Goal: Find contact information

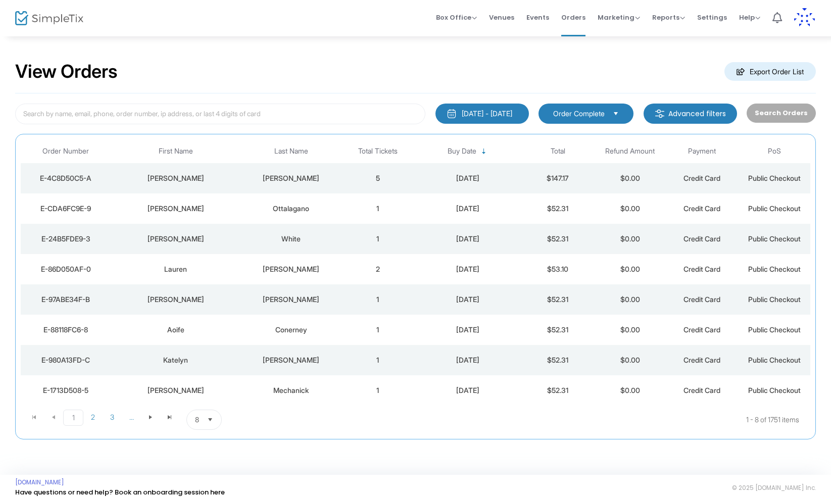
click at [294, 294] on div "[PERSON_NAME]" at bounding box center [291, 299] width 96 height 10
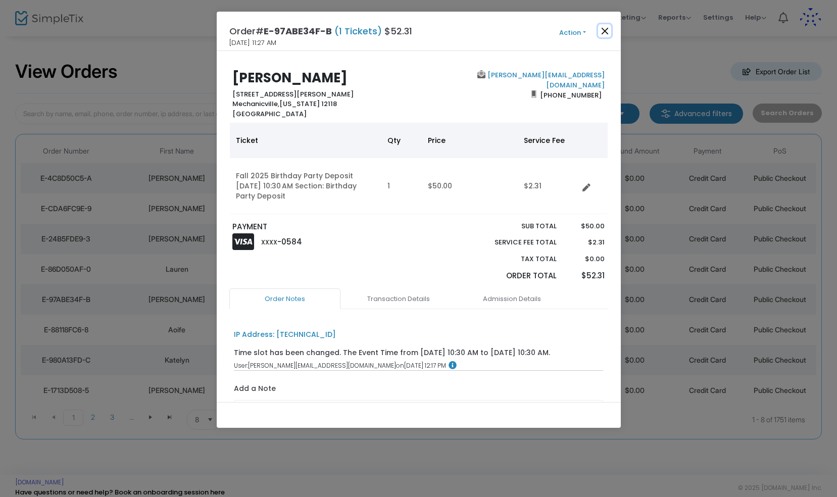
click at [606, 30] on button "Close" at bounding box center [604, 30] width 13 height 13
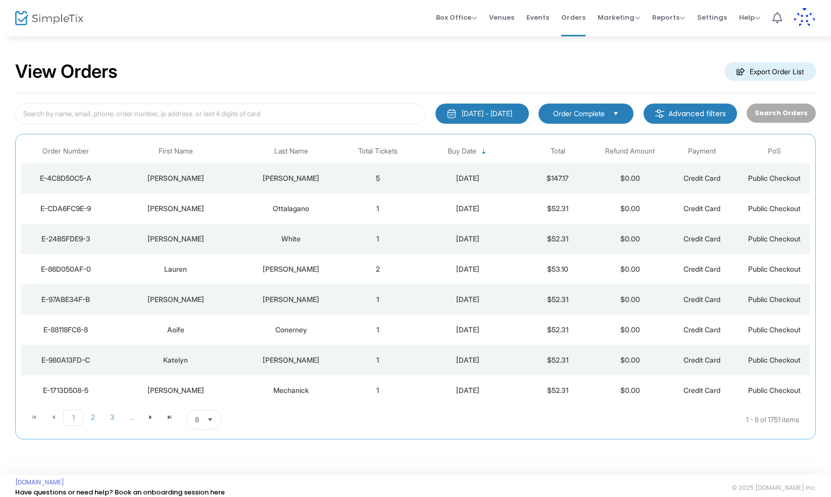
click at [292, 238] on div "White" at bounding box center [291, 239] width 96 height 10
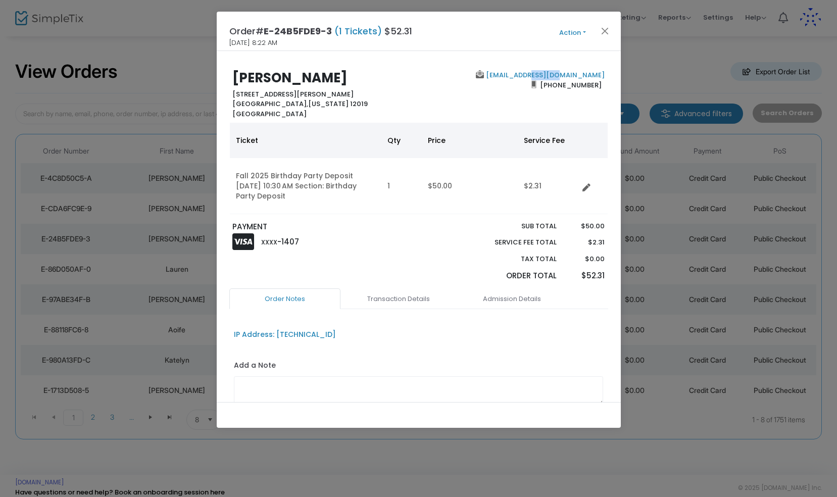
drag, startPoint x: 599, startPoint y: 76, endPoint x: 573, endPoint y: 74, distance: 25.9
click at [573, 74] on div "[EMAIL_ADDRESS][DOMAIN_NAME] [PHONE_NUMBER]" at bounding box center [514, 94] width 191 height 48
click at [604, 31] on button "Close" at bounding box center [604, 30] width 13 height 13
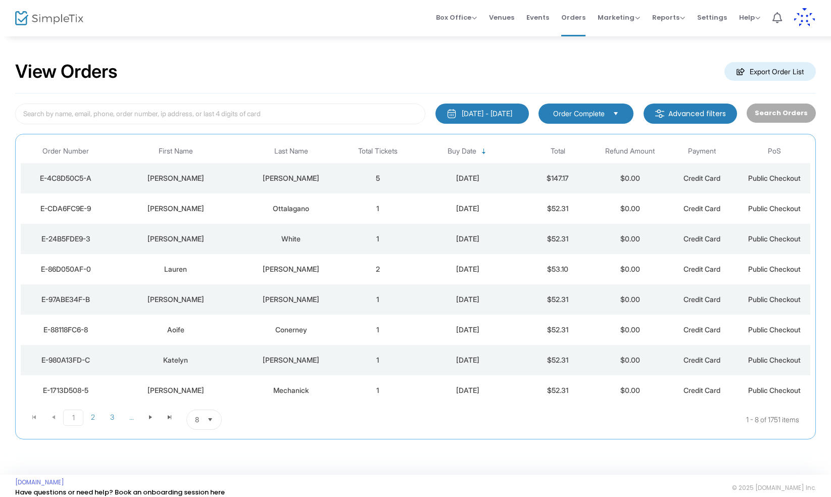
click at [176, 210] on div "[PERSON_NAME]" at bounding box center [175, 209] width 125 height 10
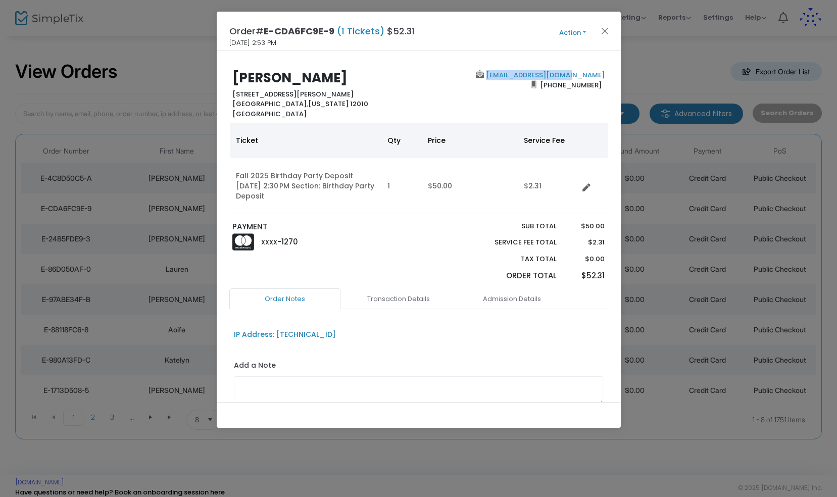
drag, startPoint x: 602, startPoint y: 74, endPoint x: 517, endPoint y: 77, distance: 84.4
click at [517, 77] on div "[EMAIL_ADDRESS][DOMAIN_NAME] [PHONE_NUMBER]" at bounding box center [514, 94] width 191 height 48
copy link "[EMAIL_ADDRESS][DOMAIN_NAME]"
